Goal: Task Accomplishment & Management: Manage account settings

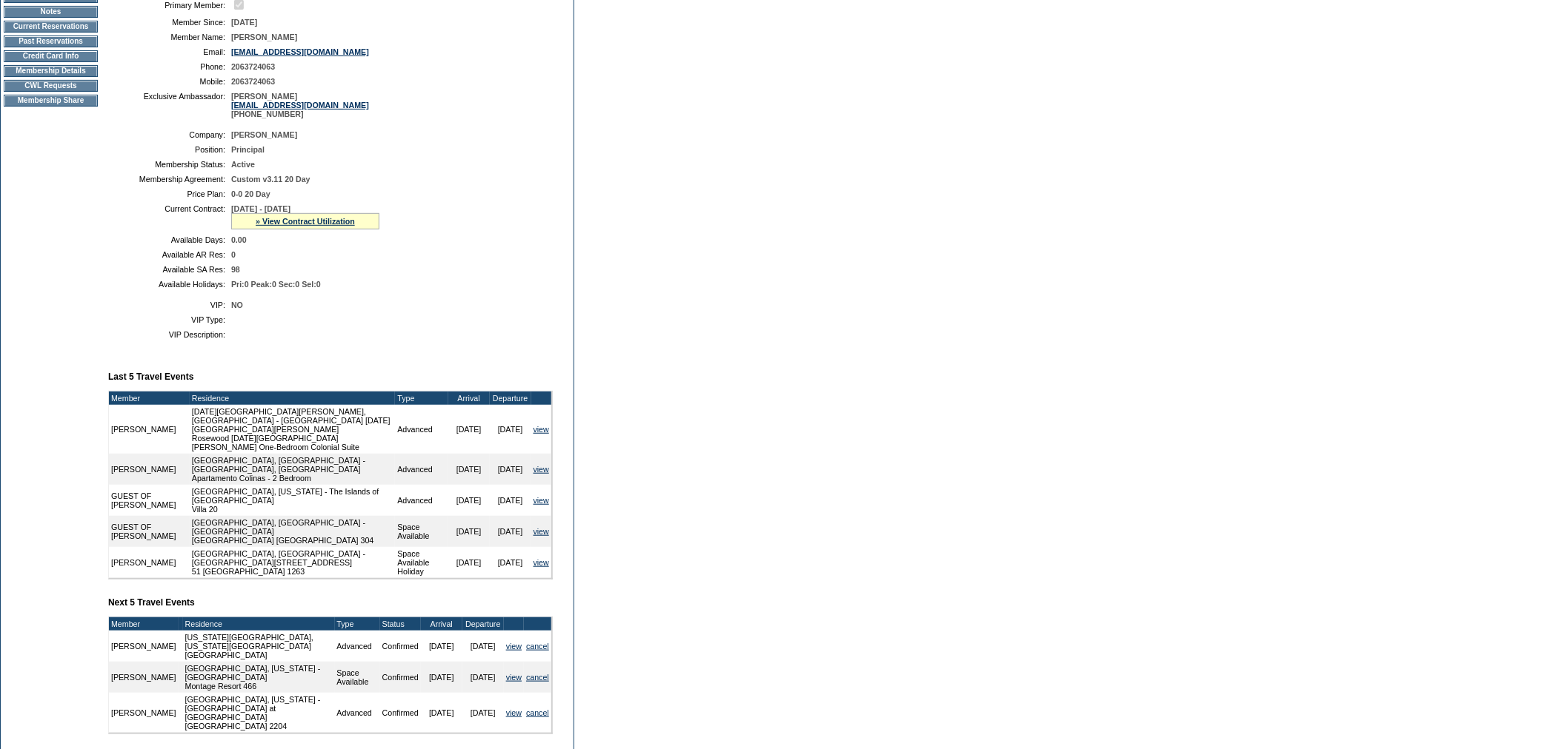
scroll to position [329, 0]
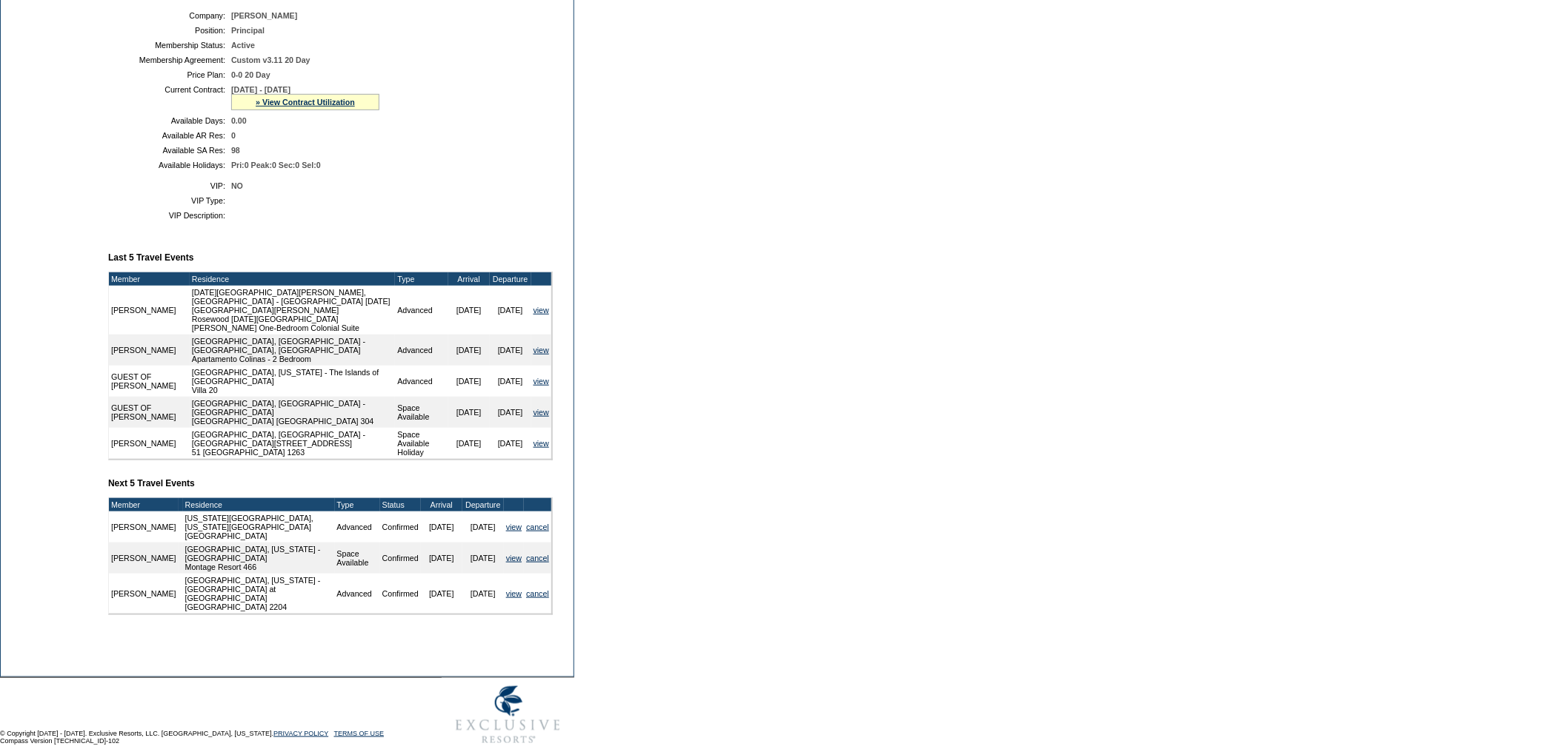
drag, startPoint x: 480, startPoint y: 572, endPoint x: 471, endPoint y: 574, distance: 9.2
click at [471, 574] on td "[DATE]" at bounding box center [483, 558] width 41 height 31
click at [477, 573] on td "[DATE]" at bounding box center [483, 558] width 41 height 31
drag, startPoint x: 483, startPoint y: 568, endPoint x: 473, endPoint y: 572, distance: 10.8
click at [473, 572] on td "[DATE]" at bounding box center [483, 558] width 41 height 31
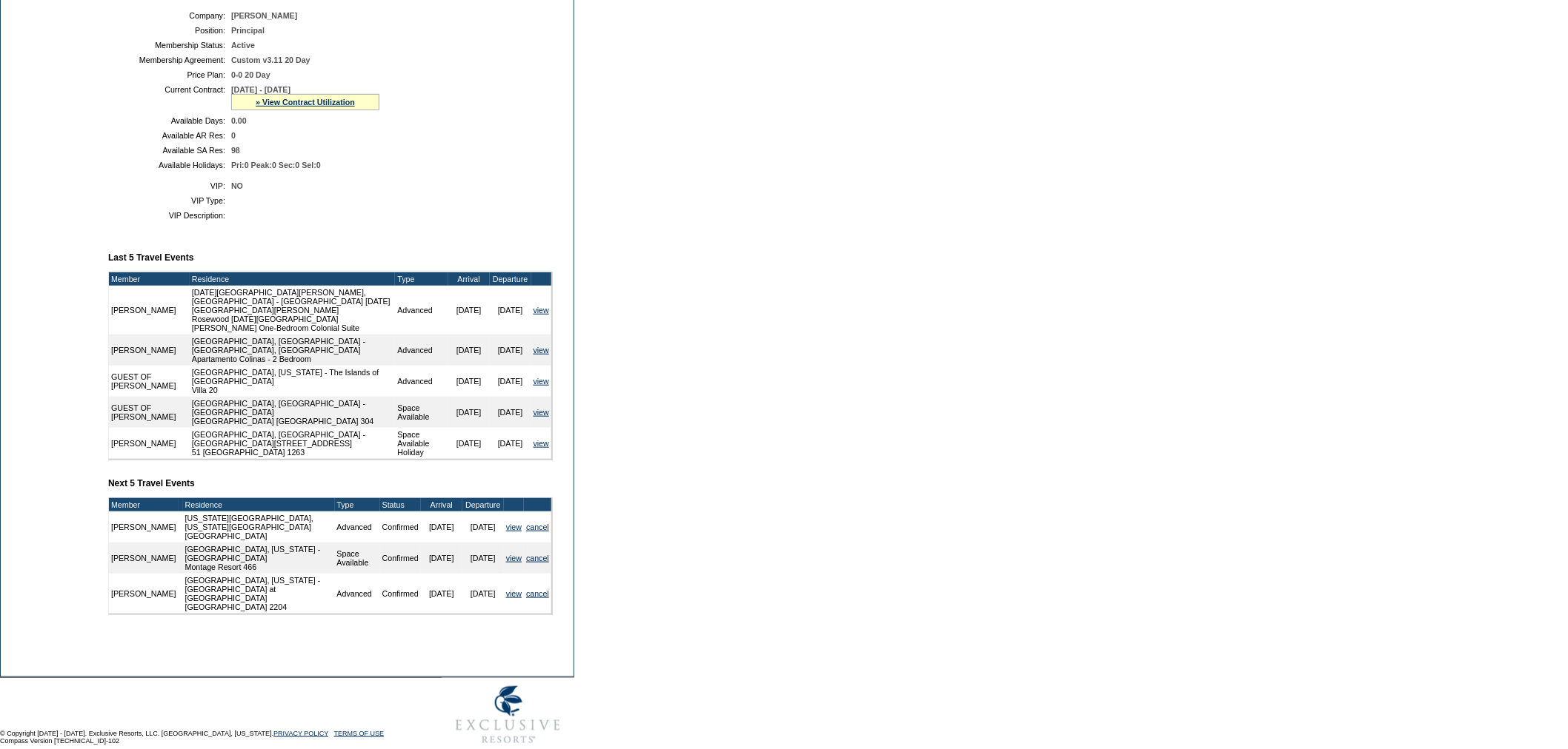
click at [471, 574] on td "[DATE]" at bounding box center [483, 558] width 41 height 31
drag, startPoint x: 480, startPoint y: 567, endPoint x: 473, endPoint y: 567, distance: 7.0
click at [473, 567] on td "[DATE]" at bounding box center [483, 558] width 41 height 31
click at [478, 567] on td "[DATE]" at bounding box center [483, 558] width 41 height 31
drag, startPoint x: 483, startPoint y: 567, endPoint x: 472, endPoint y: 570, distance: 11.4
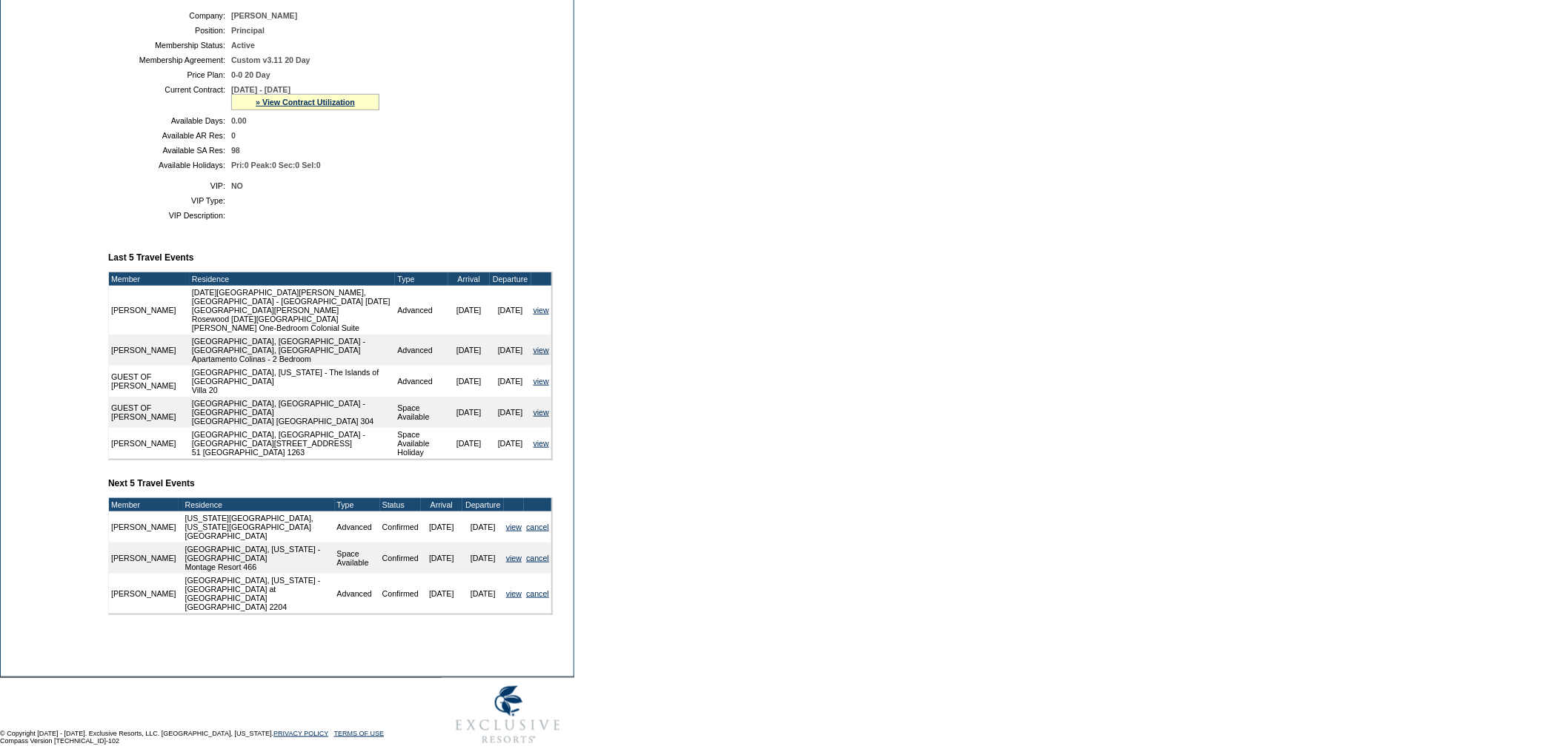
click at [472, 570] on td "[DATE]" at bounding box center [483, 558] width 41 height 31
click at [480, 574] on td "[DATE]" at bounding box center [483, 558] width 41 height 31
drag, startPoint x: 480, startPoint y: 569, endPoint x: 471, endPoint y: 573, distance: 9.8
click at [471, 573] on td "[DATE]" at bounding box center [483, 558] width 41 height 31
click at [1030, 516] on form "Follow Us ::" at bounding box center [784, 212] width 1568 height 1081
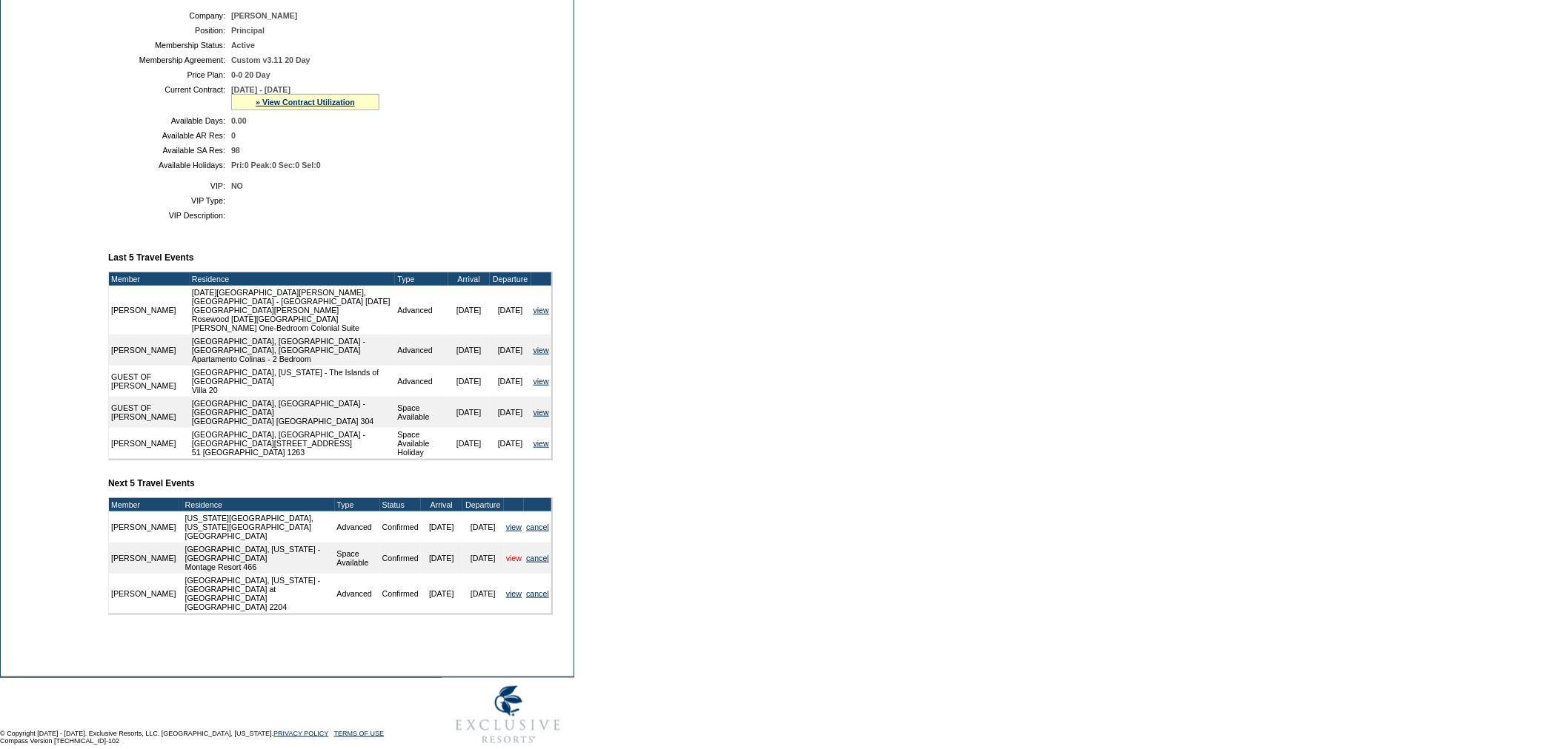
click at [507, 563] on link "view" at bounding box center [514, 558] width 15 height 9
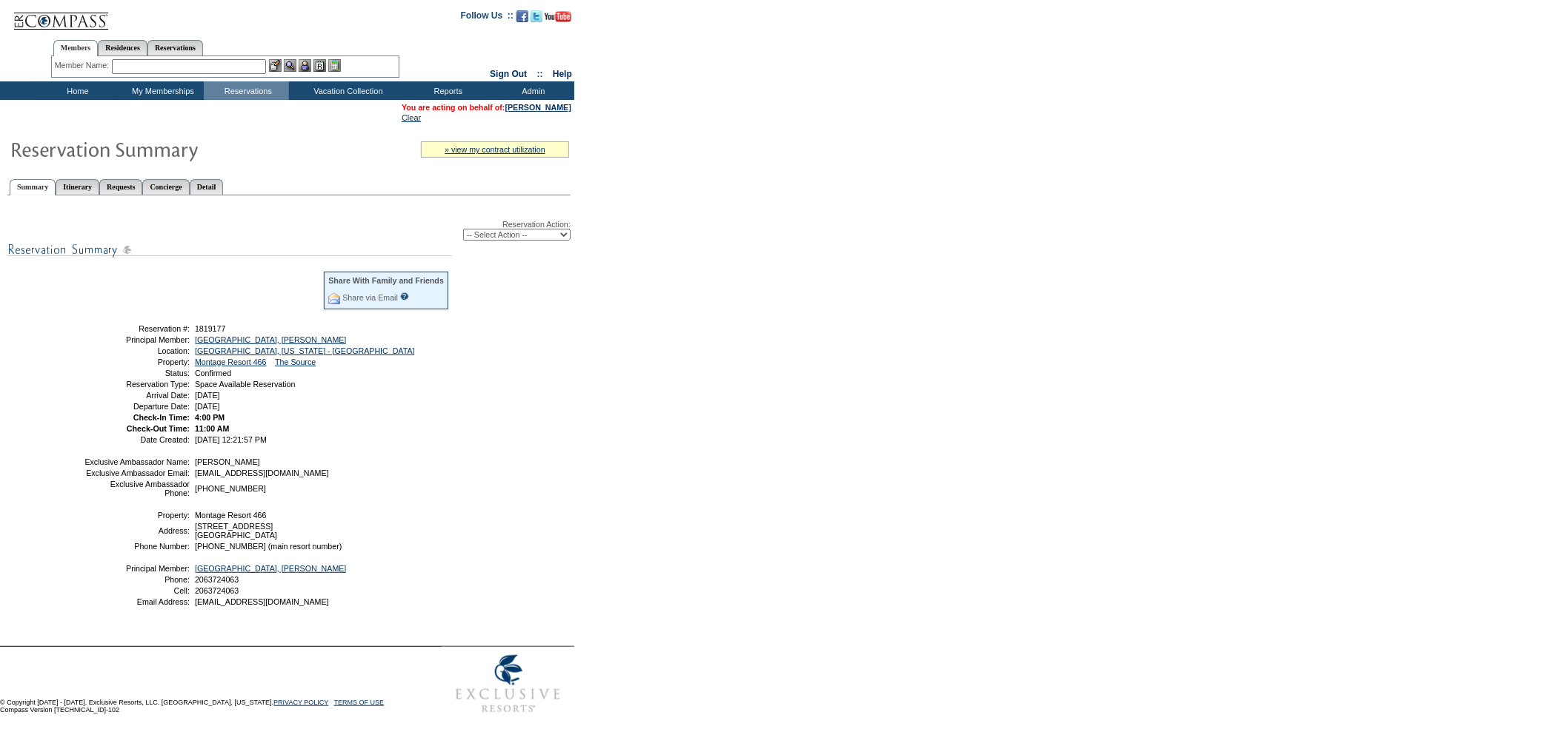
click at [486, 232] on select "-- Select Action -- Modify Reservation Dates Modify Reservation Cost Modify Occ…" at bounding box center [517, 234] width 107 height 11
drag, startPoint x: 191, startPoint y: 398, endPoint x: 300, endPoint y: 397, distance: 109.0
click at [300, 397] on td "Saturday, October 25, 2025" at bounding box center [321, 396] width 258 height 9
click at [552, 232] on select "-- Select Action -- Modify Reservation Dates Modify Reservation Cost Modify Occ…" at bounding box center [517, 234] width 107 height 11
select select "ChangeDates"
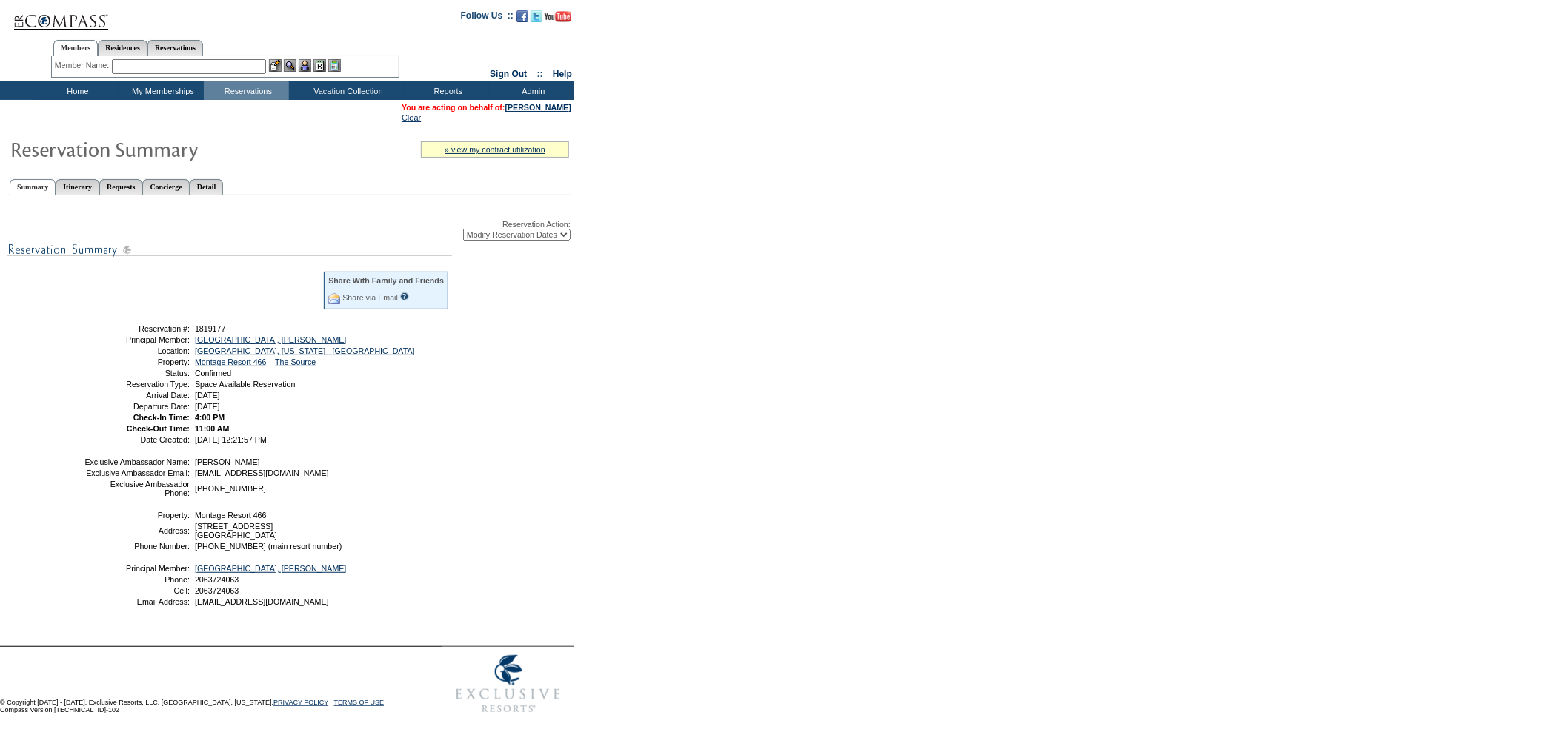
click at [463, 228] on select "-- Select Action -- Modify Reservation Dates Modify Reservation Cost Modify Occ…" at bounding box center [517, 234] width 107 height 11
